Goal: Answer question/provide support: Share knowledge or assist other users

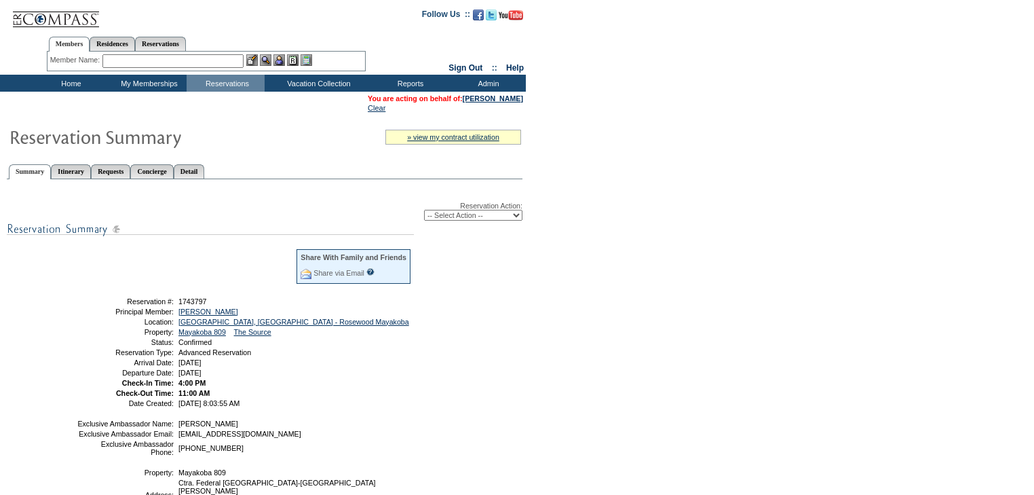
click at [165, 65] on input "text" at bounding box center [172, 61] width 141 height 14
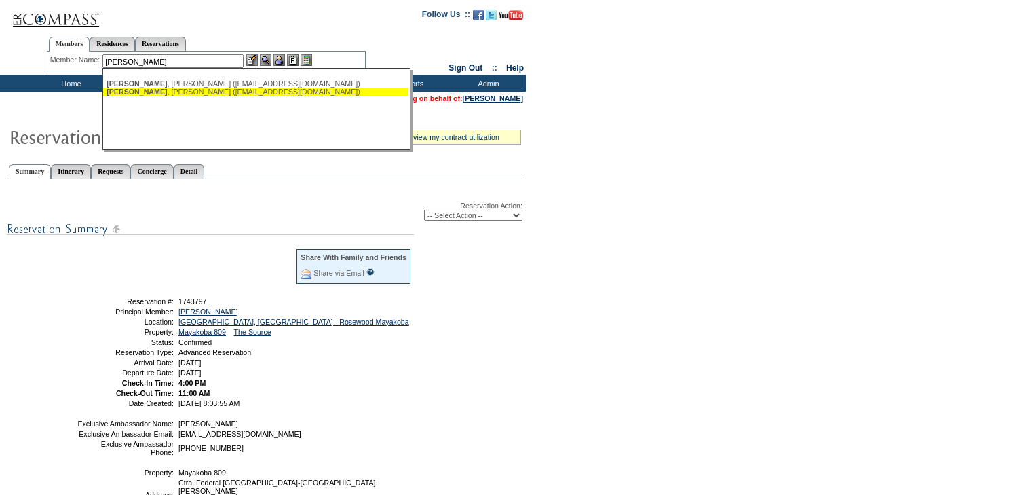
click at [181, 92] on div "[PERSON_NAME] ([EMAIL_ADDRESS][DOMAIN_NAME])" at bounding box center [256, 92] width 299 height 8
type input "[PERSON_NAME] ([EMAIL_ADDRESS][DOMAIN_NAME])"
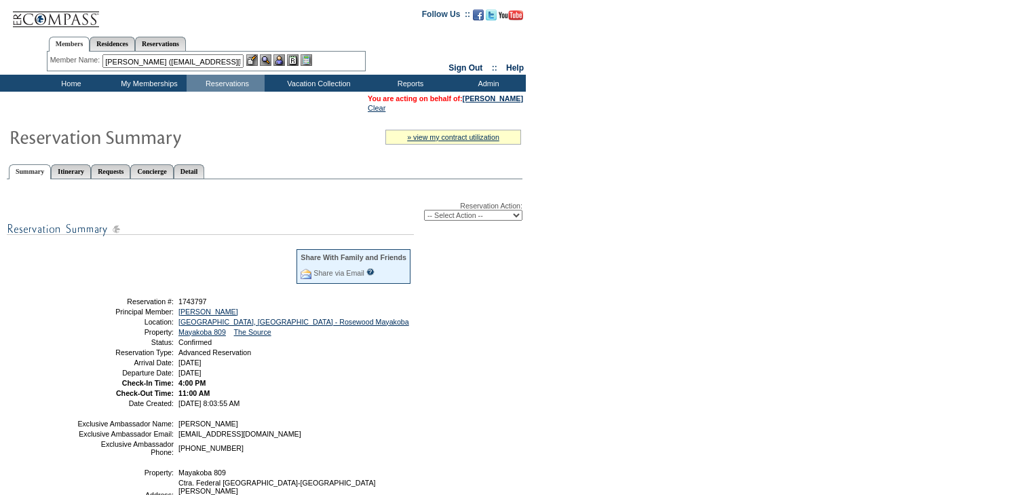
click at [283, 57] on img at bounding box center [280, 60] width 12 height 12
click at [271, 60] on img at bounding box center [266, 60] width 12 height 12
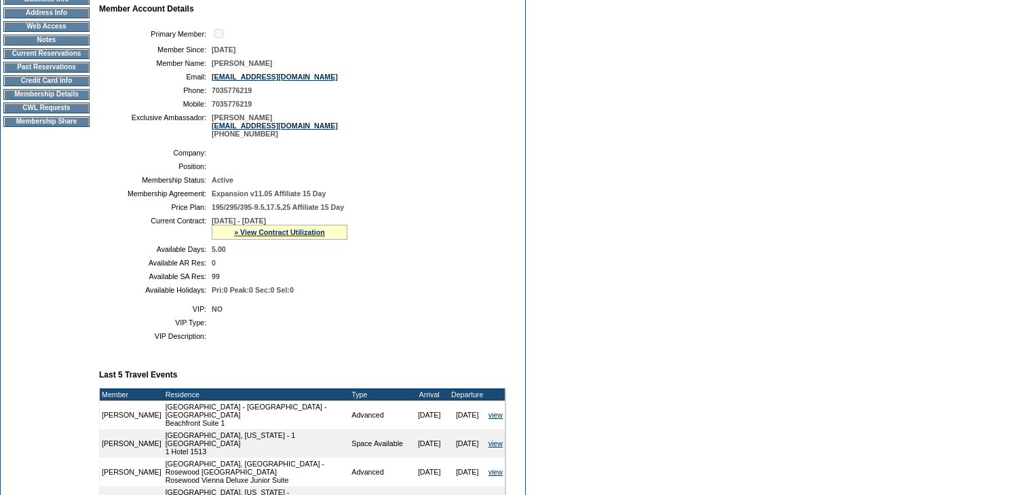
scroll to position [380, 0]
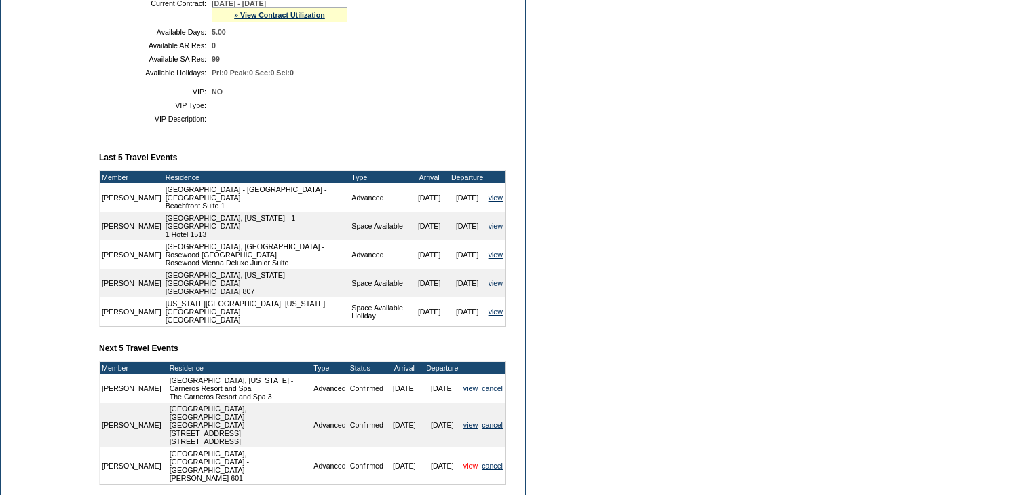
click at [467, 462] on link "view" at bounding box center [471, 466] width 14 height 8
